Goal: Complete application form

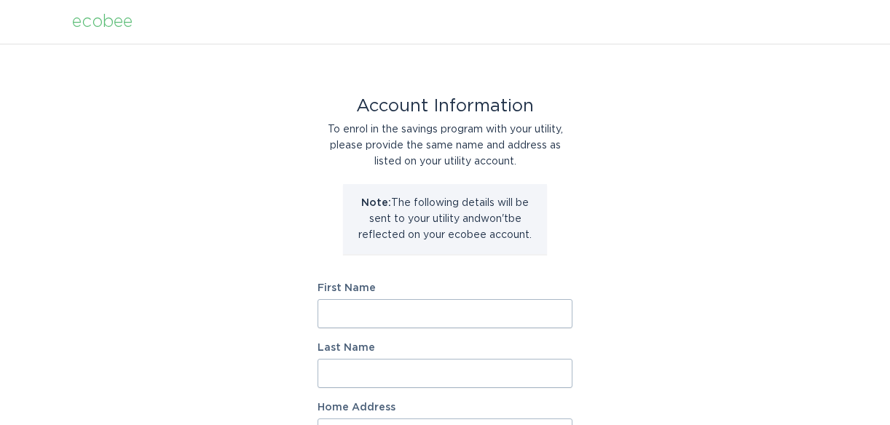
click at [511, 311] on input "First Name" at bounding box center [445, 313] width 255 height 29
type input "[GEOGRAPHIC_DATA]"
type input "[PERSON_NAME]"
type input "[STREET_ADDRESS]"
select select "US"
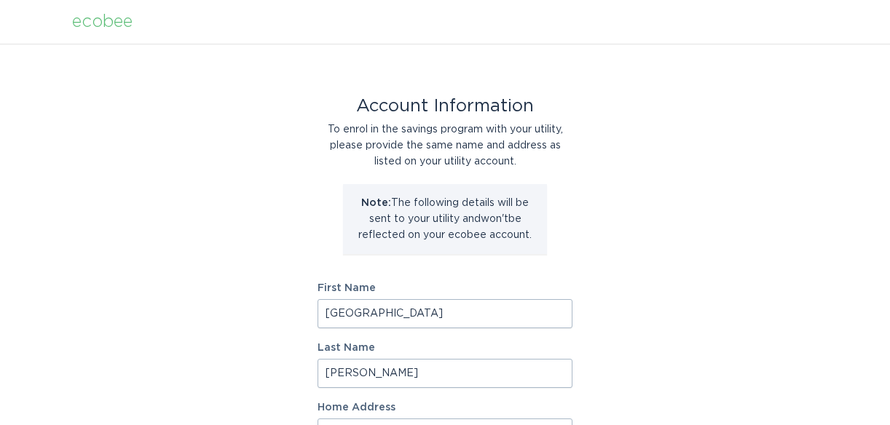
type input "RALEIGH"
type input "27610"
select select "NC"
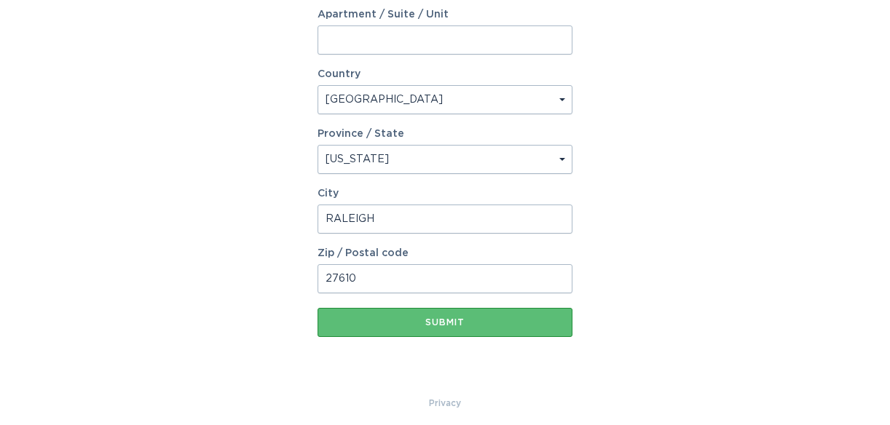
scroll to position [455, 0]
click at [501, 264] on input "27610" at bounding box center [445, 277] width 255 height 29
type input "2"
paste input "27610-2483"
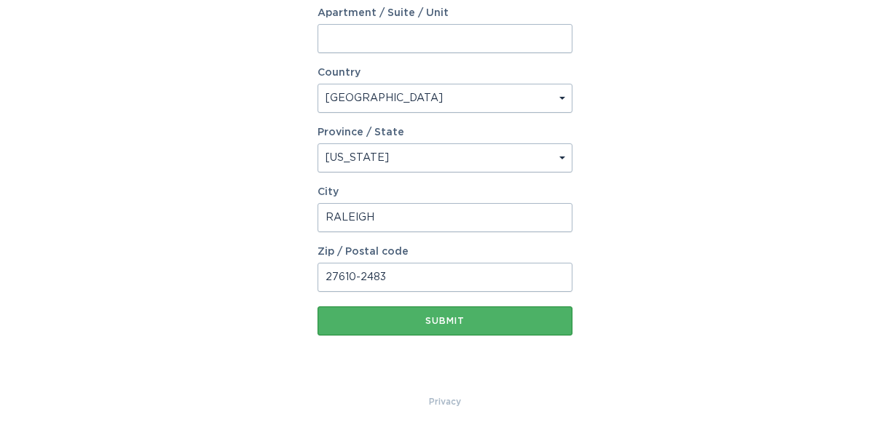
click at [445, 329] on button "Submit" at bounding box center [445, 321] width 255 height 29
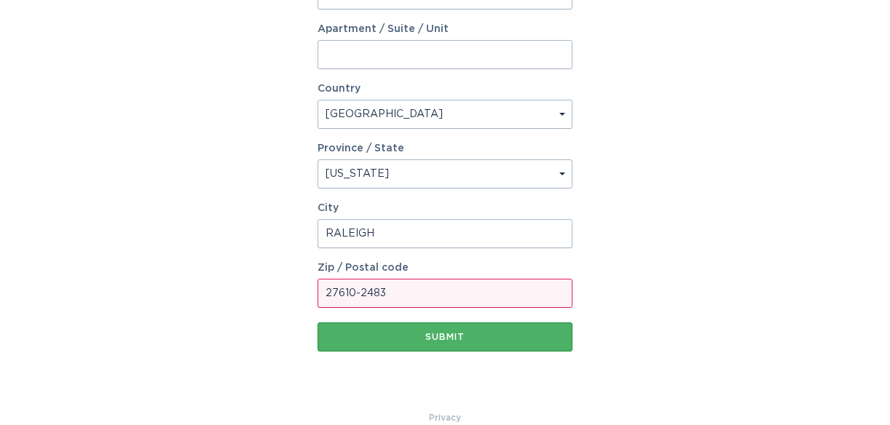
scroll to position [471, 0]
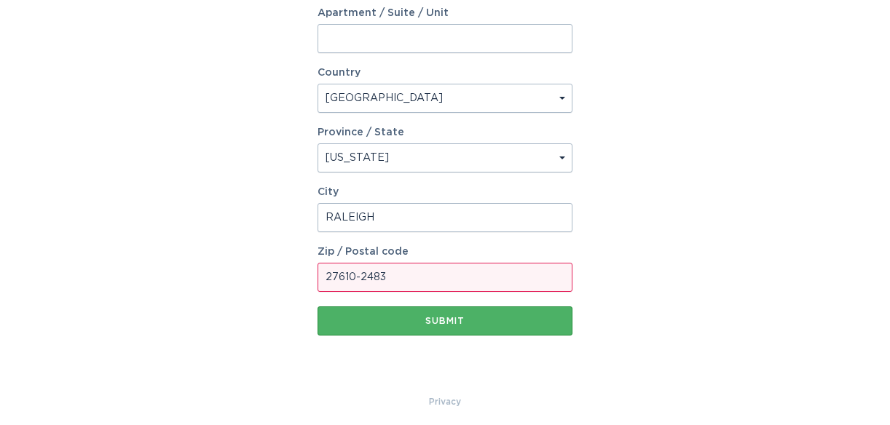
click at [466, 323] on div "Submit" at bounding box center [445, 321] width 240 height 9
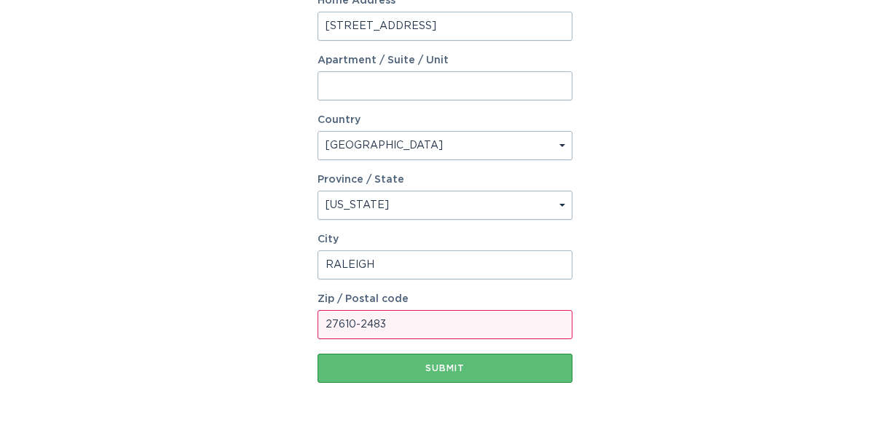
scroll to position [438, 0]
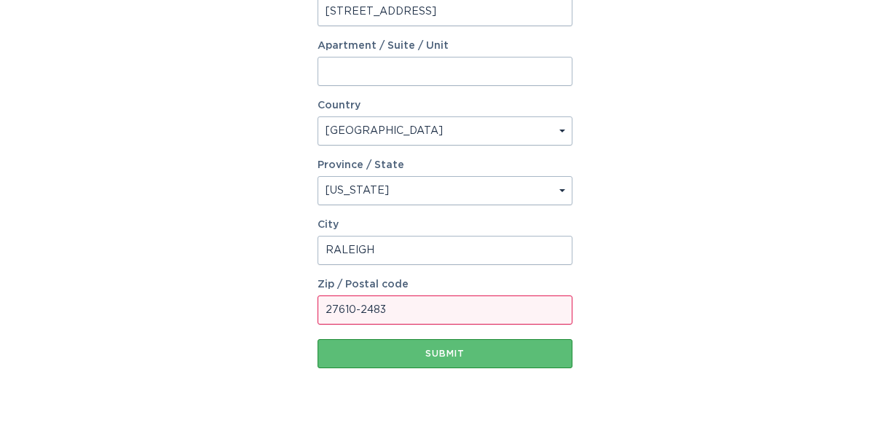
click at [476, 303] on input "27610-2483" at bounding box center [445, 310] width 255 height 29
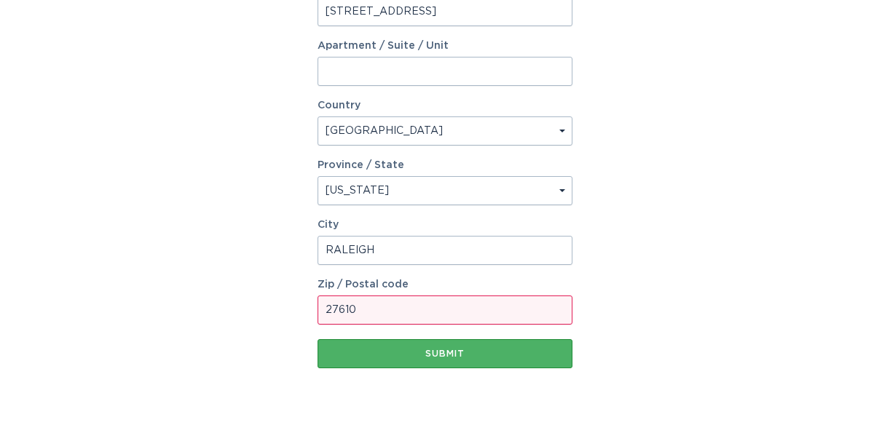
type input "27610"
click at [348, 353] on div "Submit" at bounding box center [445, 354] width 240 height 9
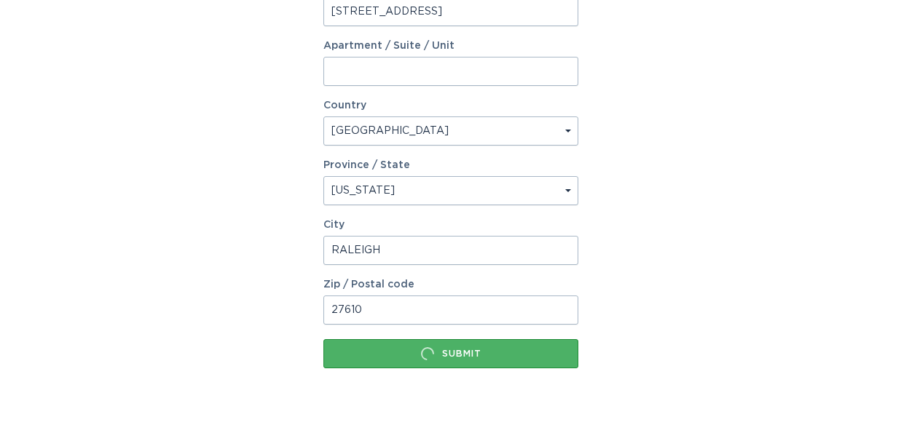
scroll to position [0, 0]
